Goal: Find specific page/section: Find specific page/section

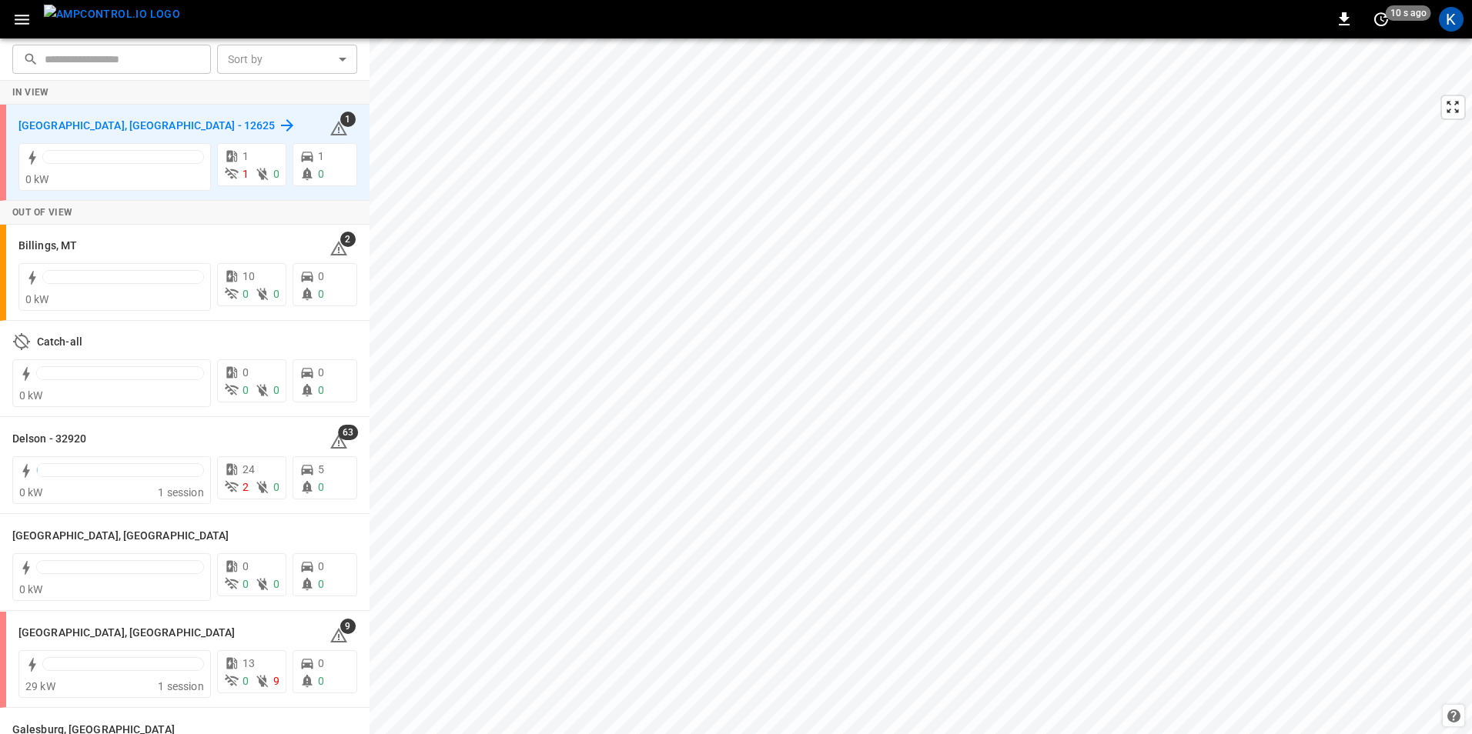
click at [82, 122] on h6 "East Orange, NJ - 12625" at bounding box center [146, 126] width 256 height 17
